Goal: Task Accomplishment & Management: Use online tool/utility

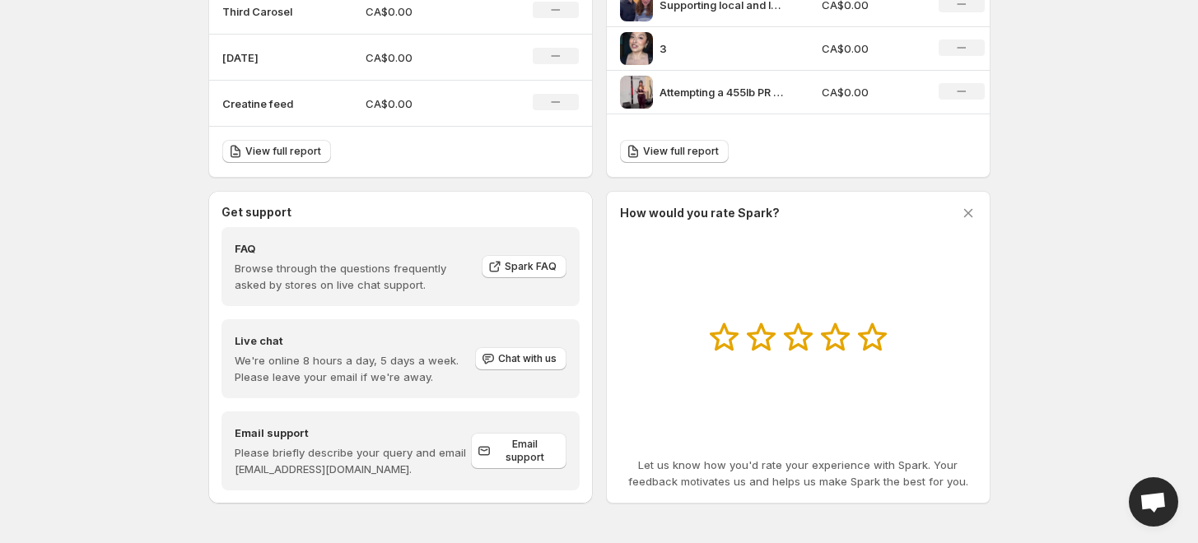
scroll to position [733, 0]
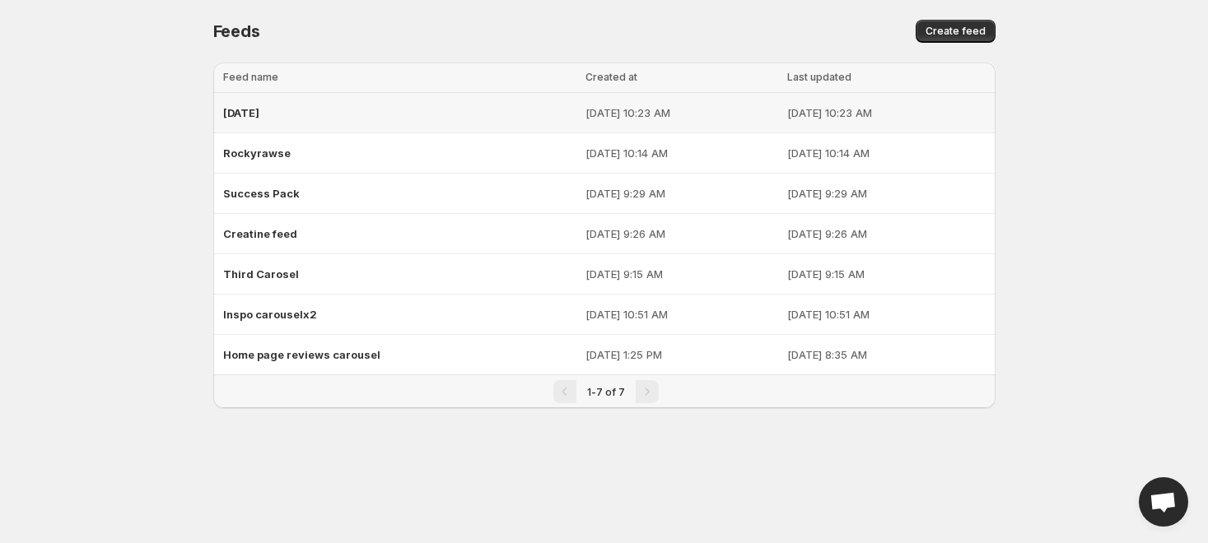
click at [590, 106] on p "[DATE] 10:23 AM" at bounding box center [681, 113] width 193 height 16
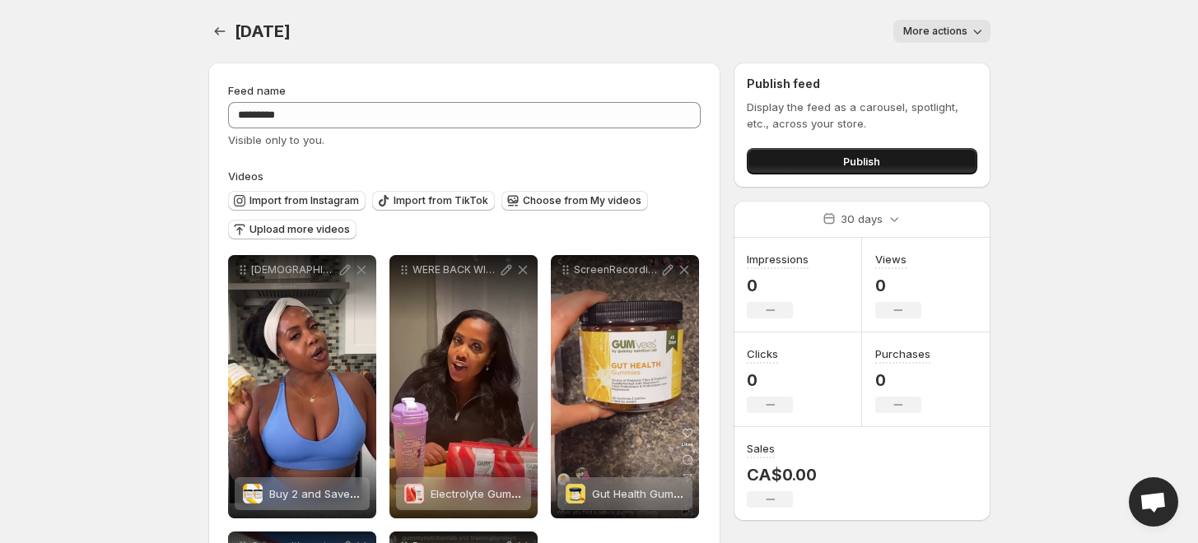
click at [798, 161] on button "Publish" at bounding box center [862, 161] width 230 height 26
click at [911, 163] on button "Publish" at bounding box center [862, 161] width 230 height 26
